Goal: Task Accomplishment & Management: Manage account settings

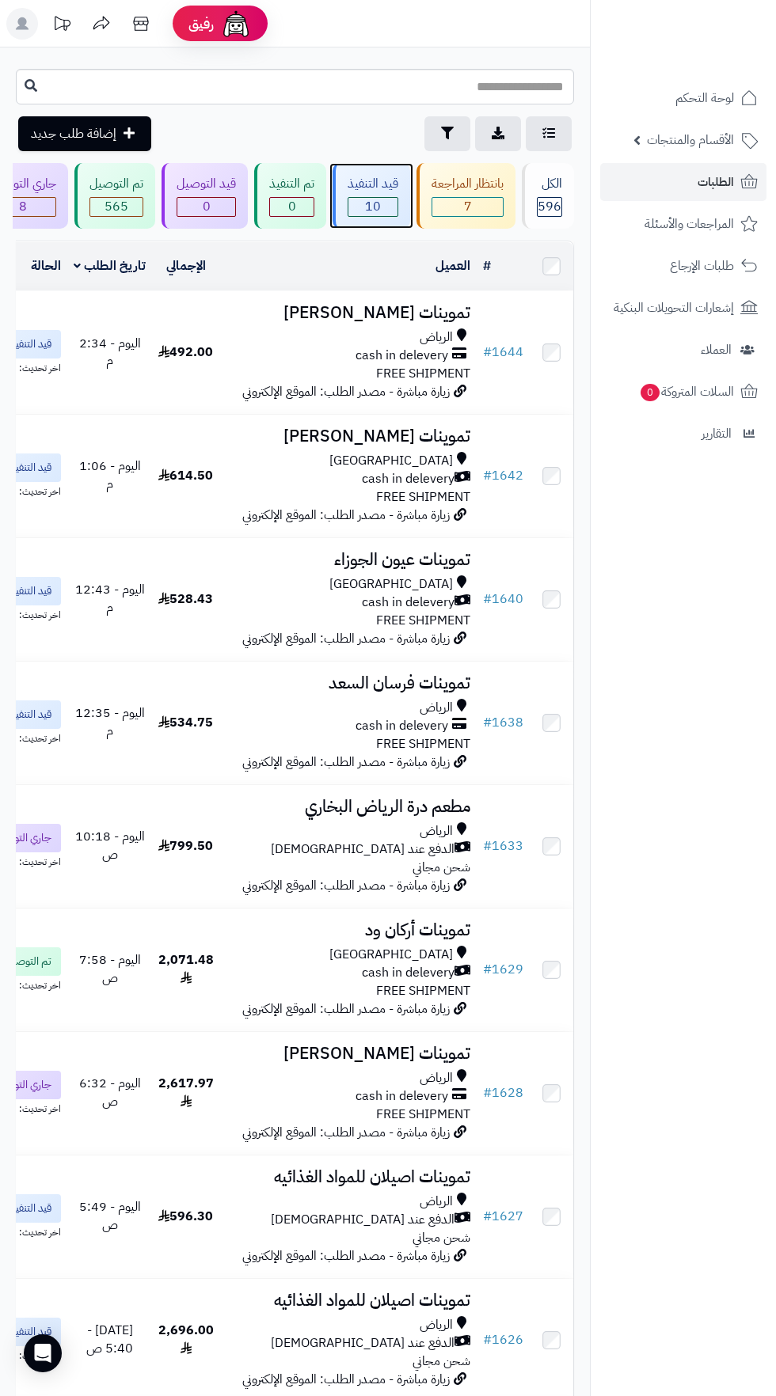
click at [363, 207] on span "10" at bounding box center [372, 207] width 49 height 18
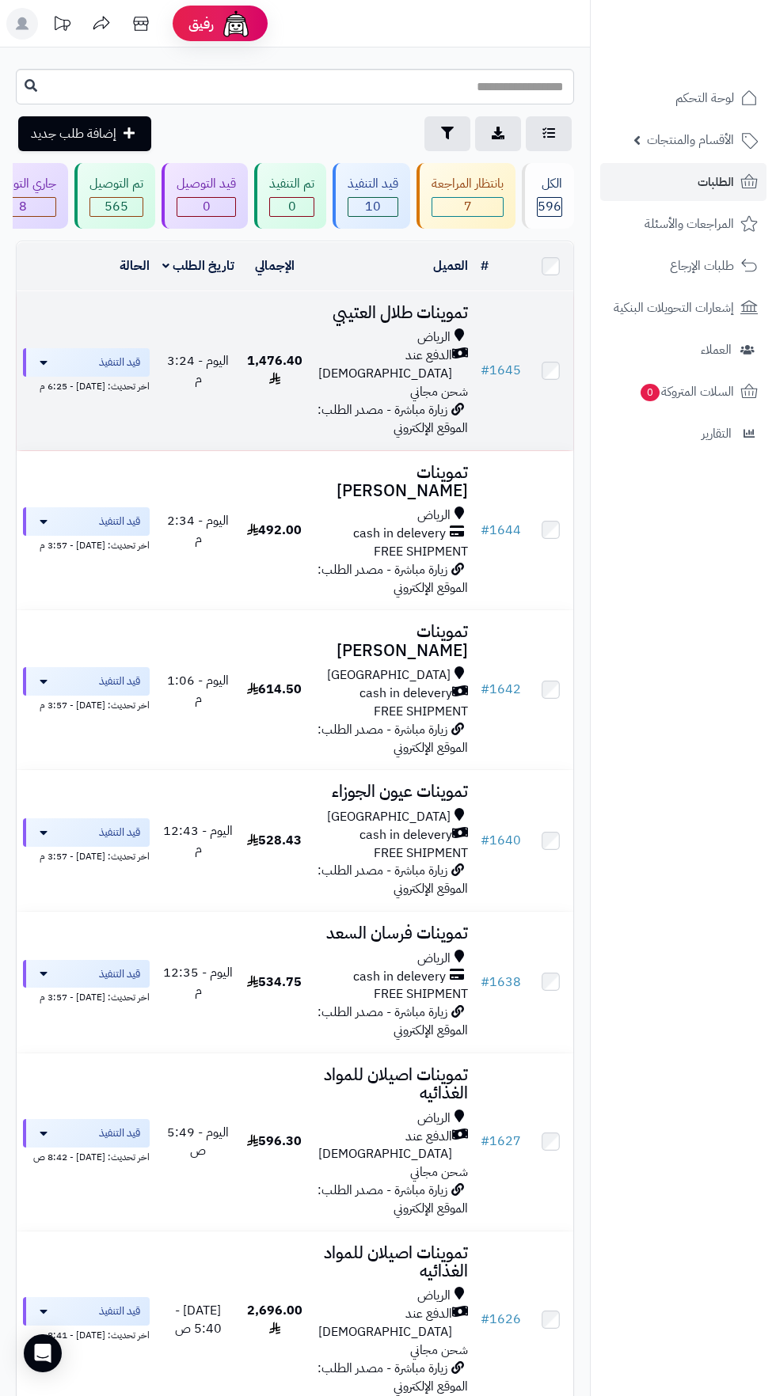
click at [393, 312] on h3 "تموينات طلال العتيبي" at bounding box center [392, 313] width 154 height 18
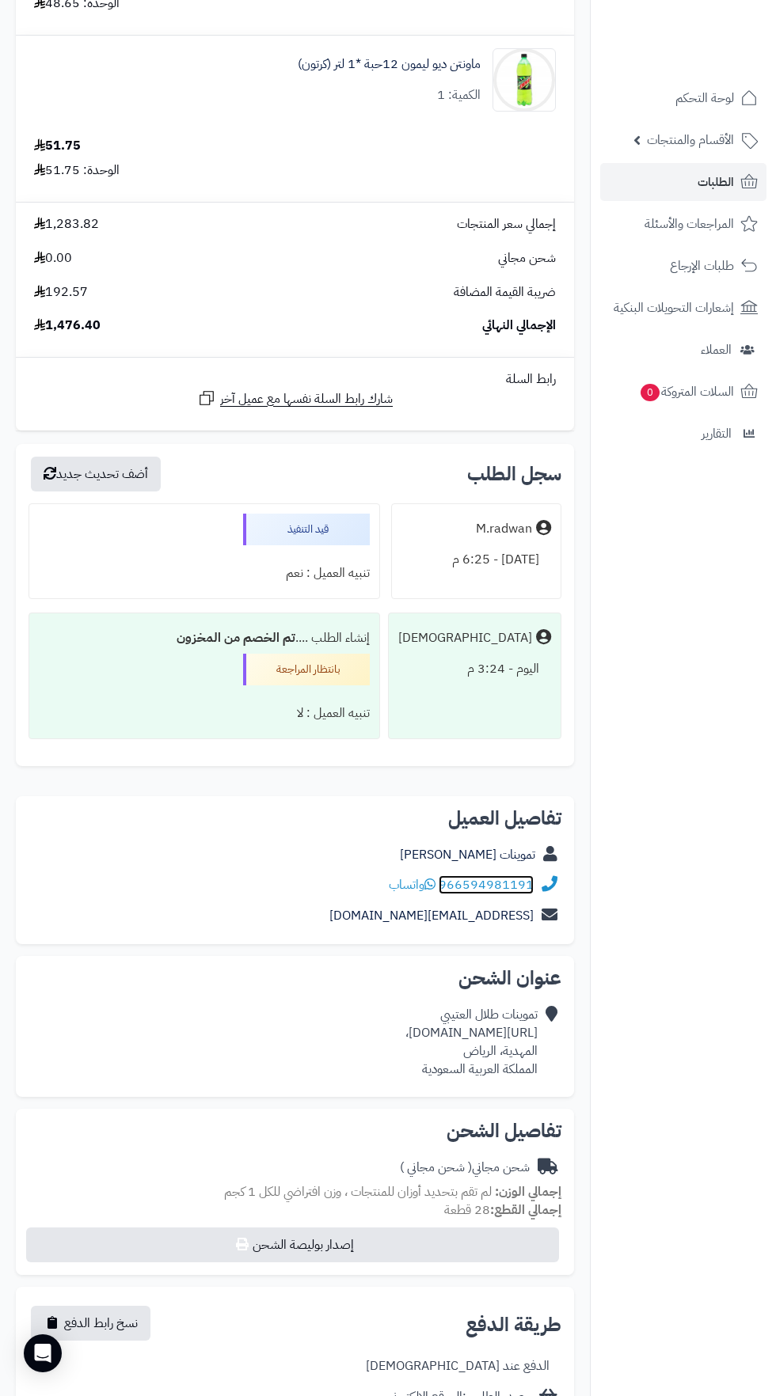
scroll to position [3160, 0]
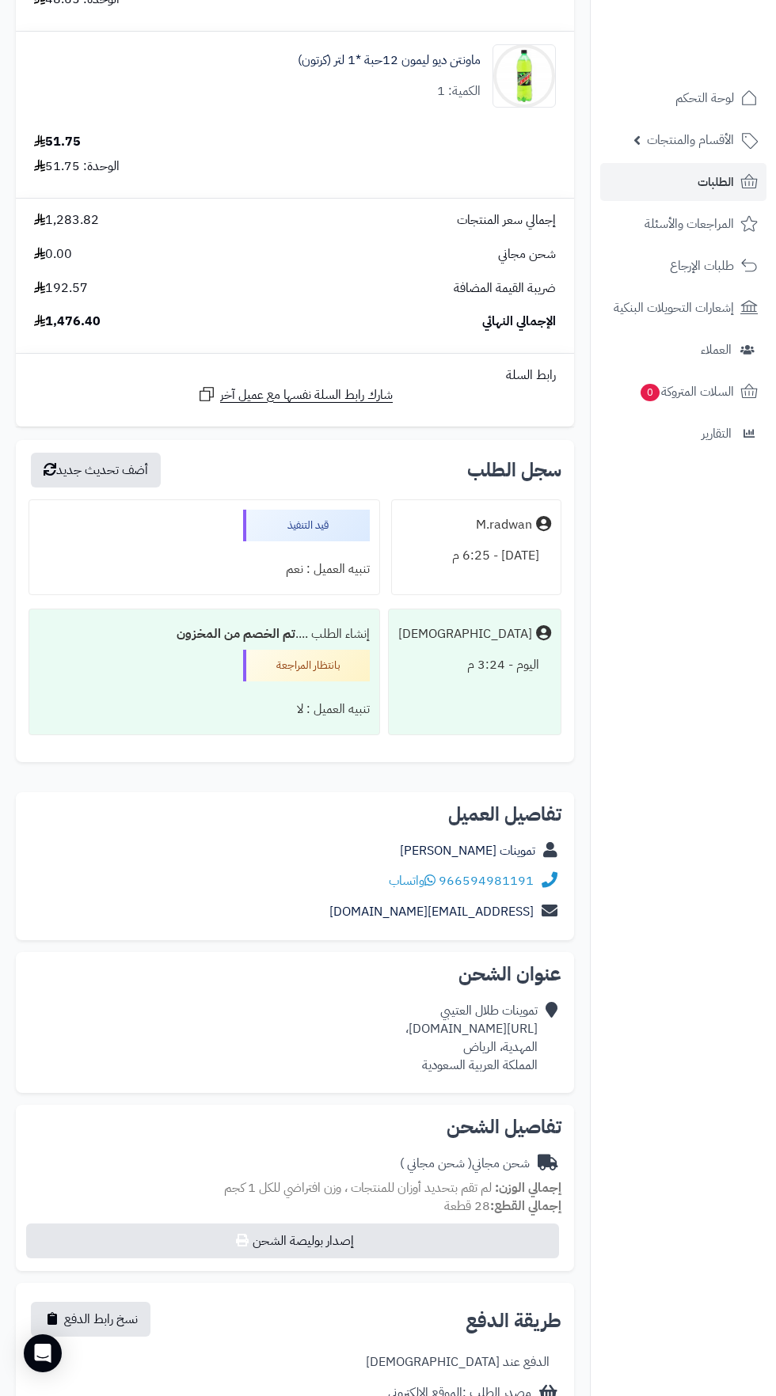
copy div "[URL][DOMAIN_NAME]،"
